Goal: Navigation & Orientation: Find specific page/section

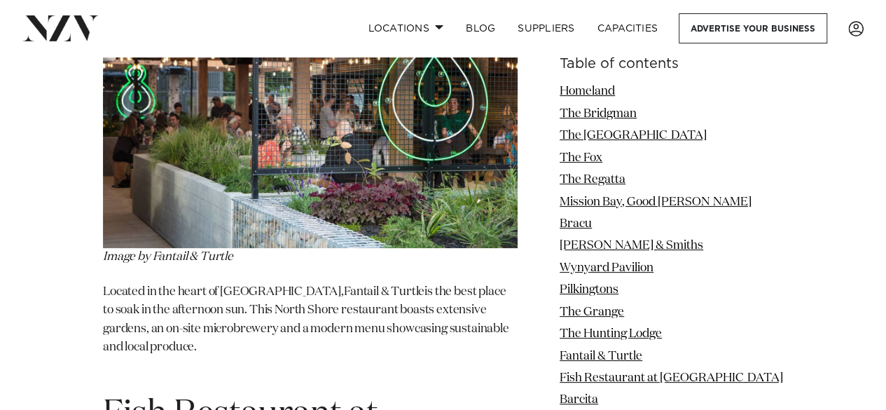
scroll to position [8078, 0]
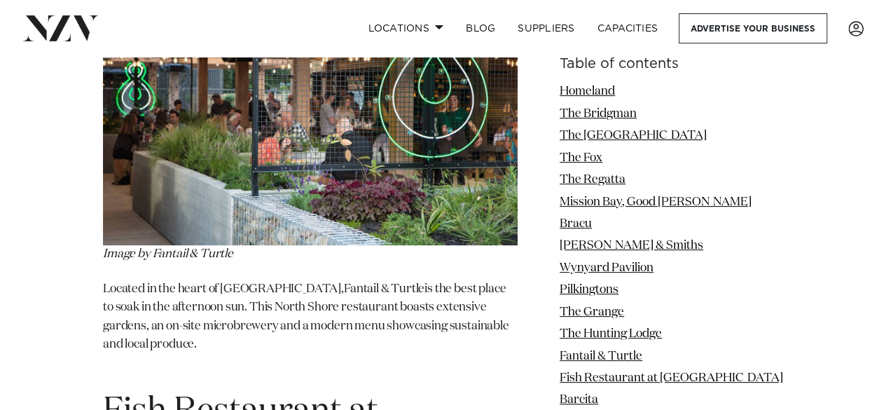
click at [174, 244] on img at bounding box center [310, 106] width 415 height 277
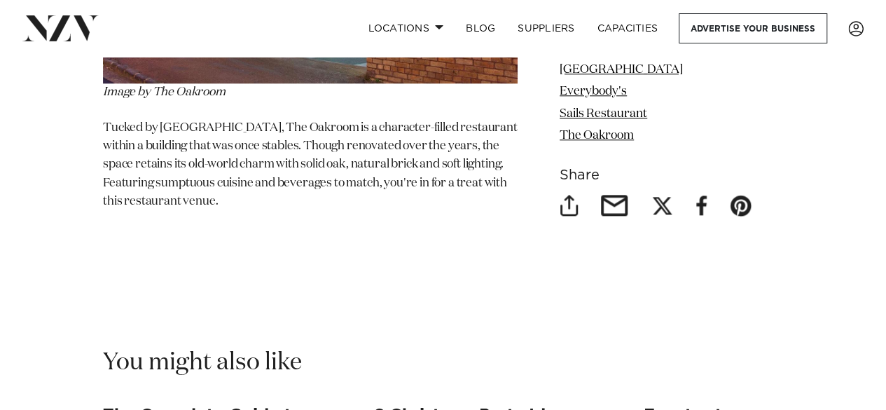
scroll to position [11307, 0]
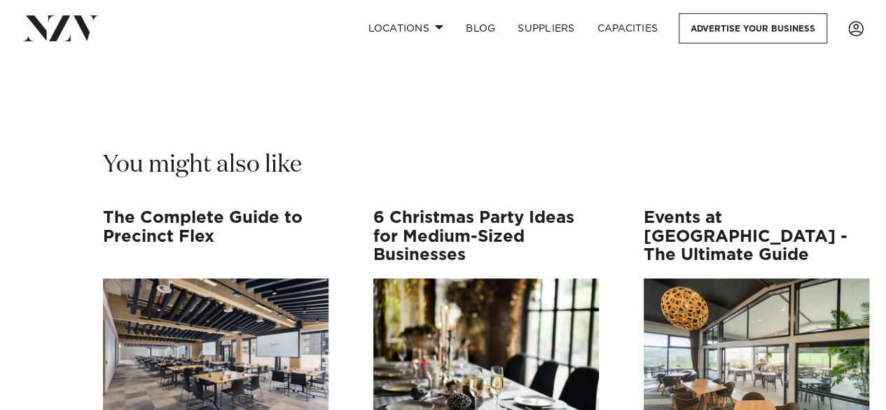
click at [39, 287] on div "You might also like The Complete Guide to Precinct Flex Generator is now Precin…" at bounding box center [442, 386] width 863 height 475
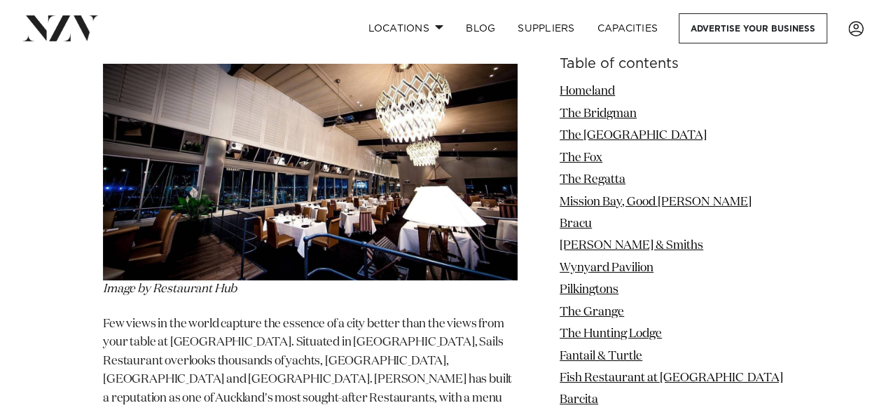
scroll to position [10561, 0]
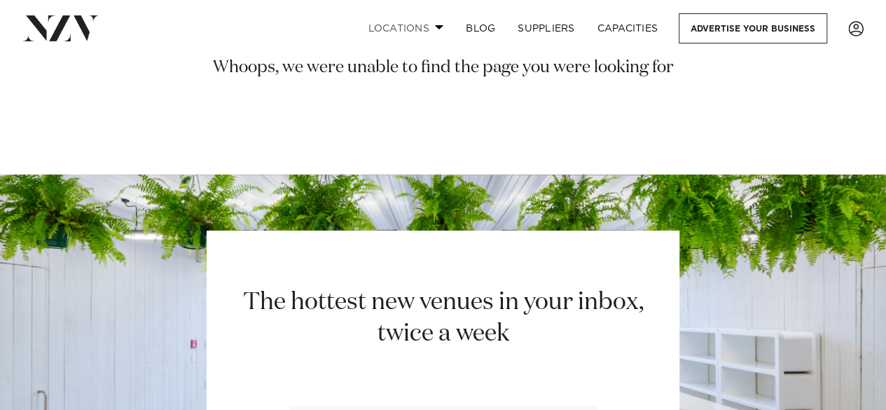
click at [439, 25] on link "Locations" at bounding box center [405, 28] width 98 height 30
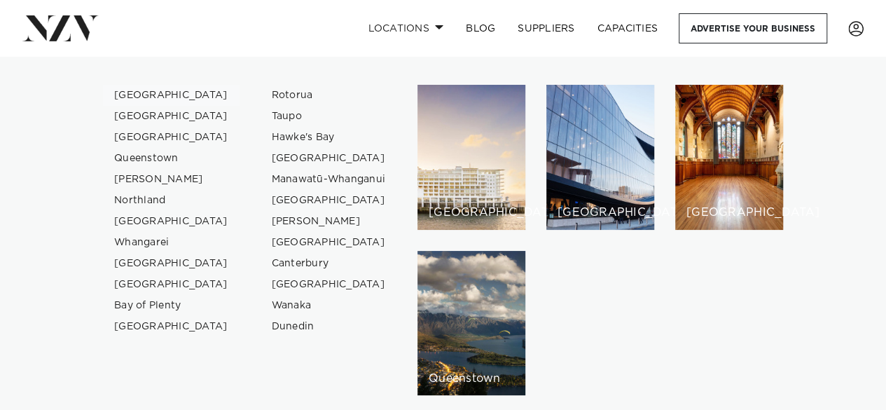
click at [140, 93] on link "[GEOGRAPHIC_DATA]" at bounding box center [171, 95] width 137 height 21
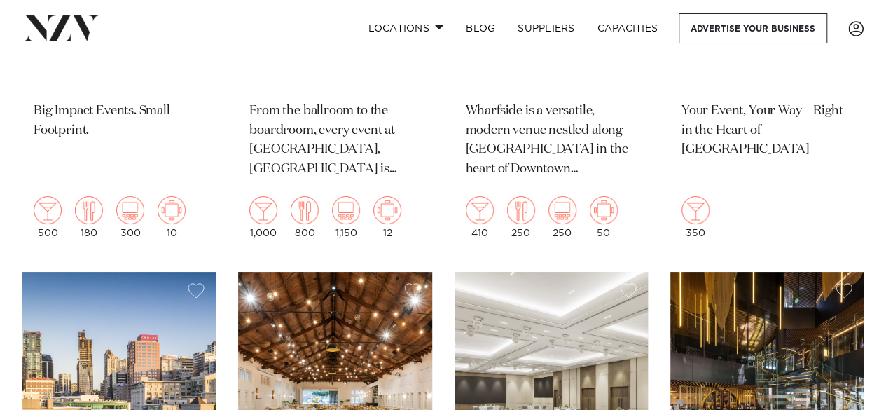
scroll to position [2639, 0]
